Goal: Information Seeking & Learning: Compare options

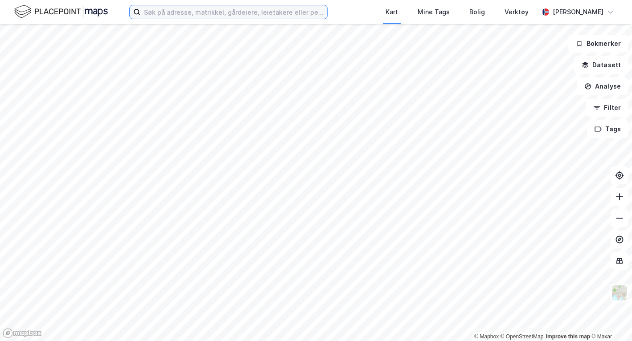
click at [319, 13] on input at bounding box center [233, 11] width 187 height 13
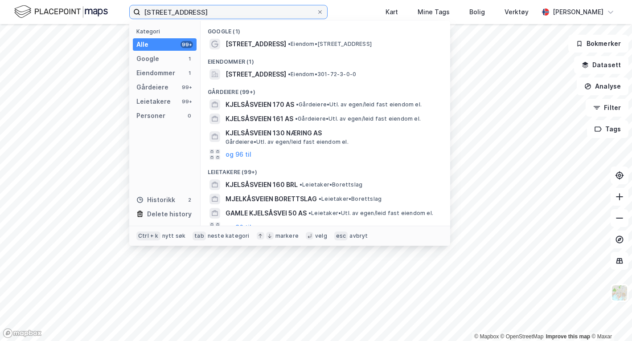
type input "[STREET_ADDRESS]"
click at [286, 75] on span "[STREET_ADDRESS]" at bounding box center [255, 74] width 61 height 11
